Goal: Information Seeking & Learning: Learn about a topic

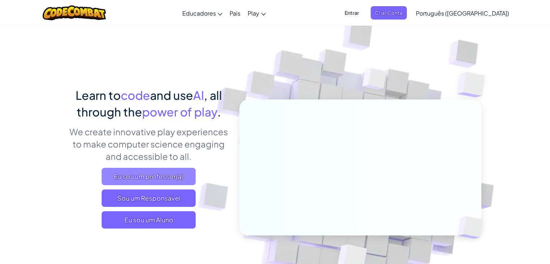
click at [149, 175] on span "Eu sou um professor(a)" at bounding box center [149, 176] width 94 height 17
